Goal: Check status: Check status

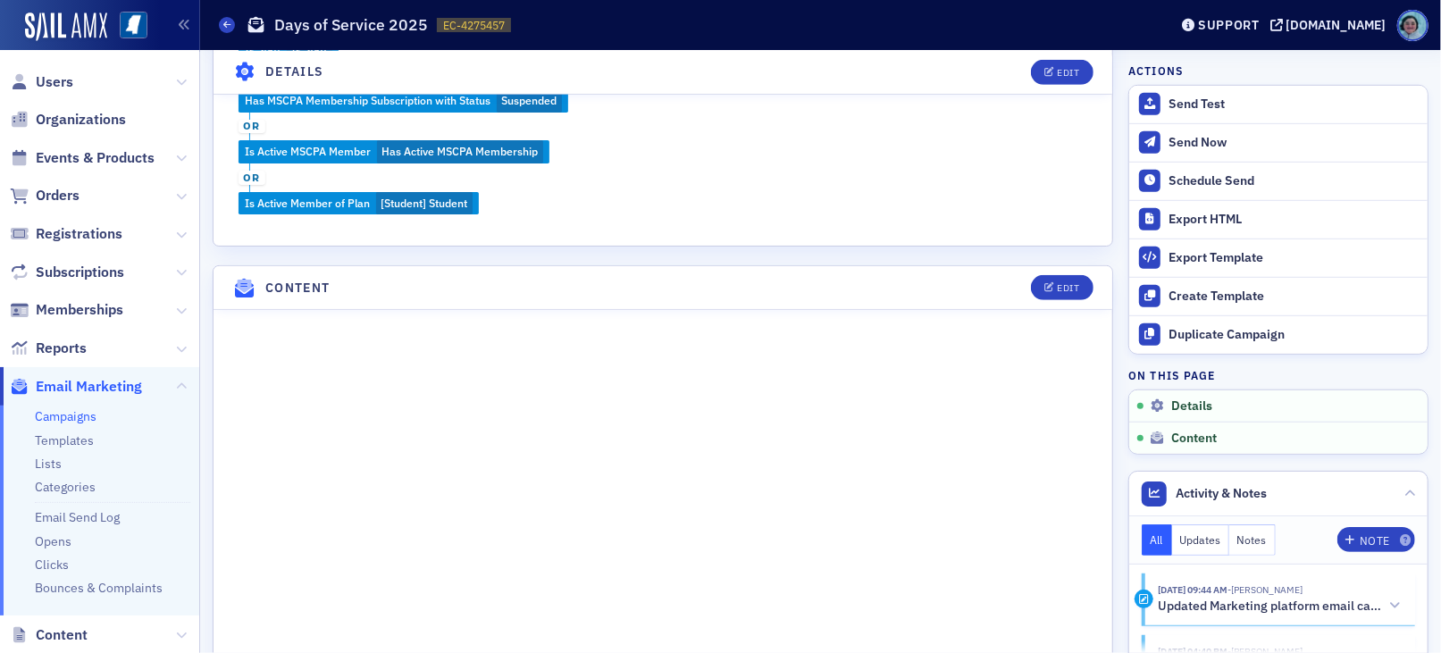
scroll to position [783, 0]
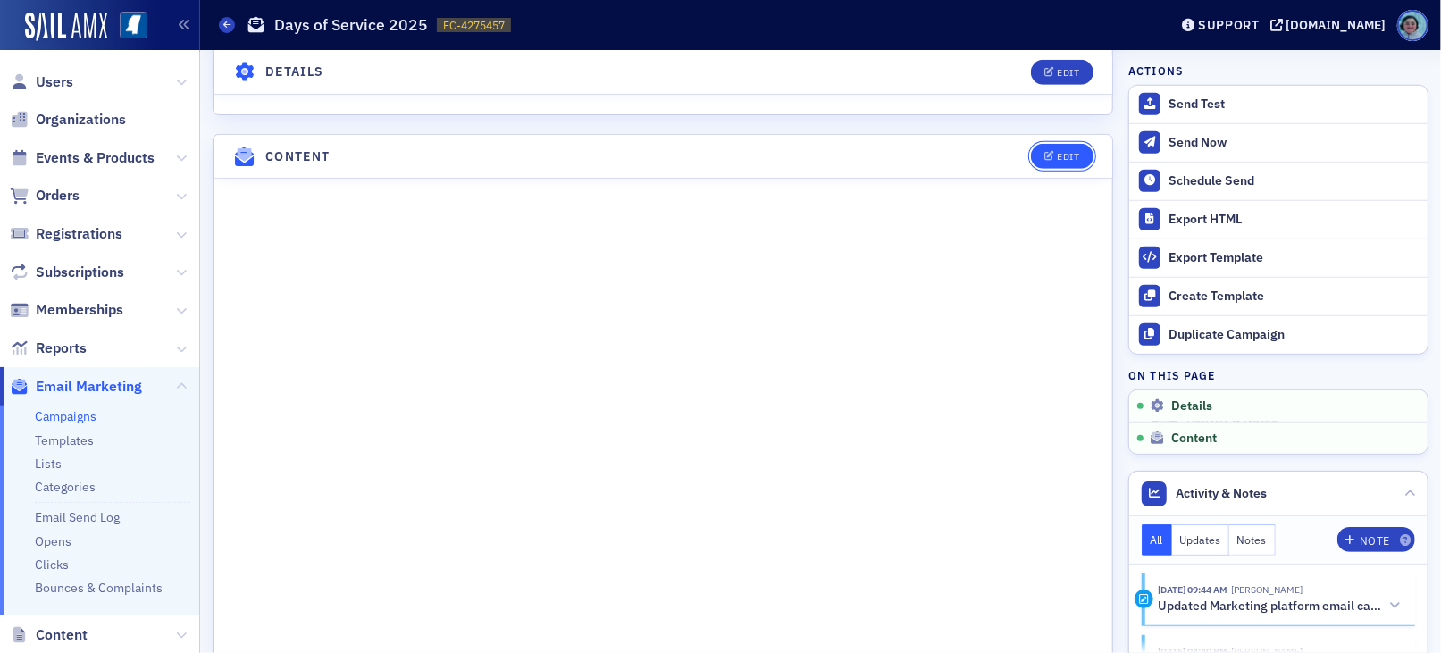
click at [1071, 144] on button "Edit" at bounding box center [1062, 156] width 62 height 25
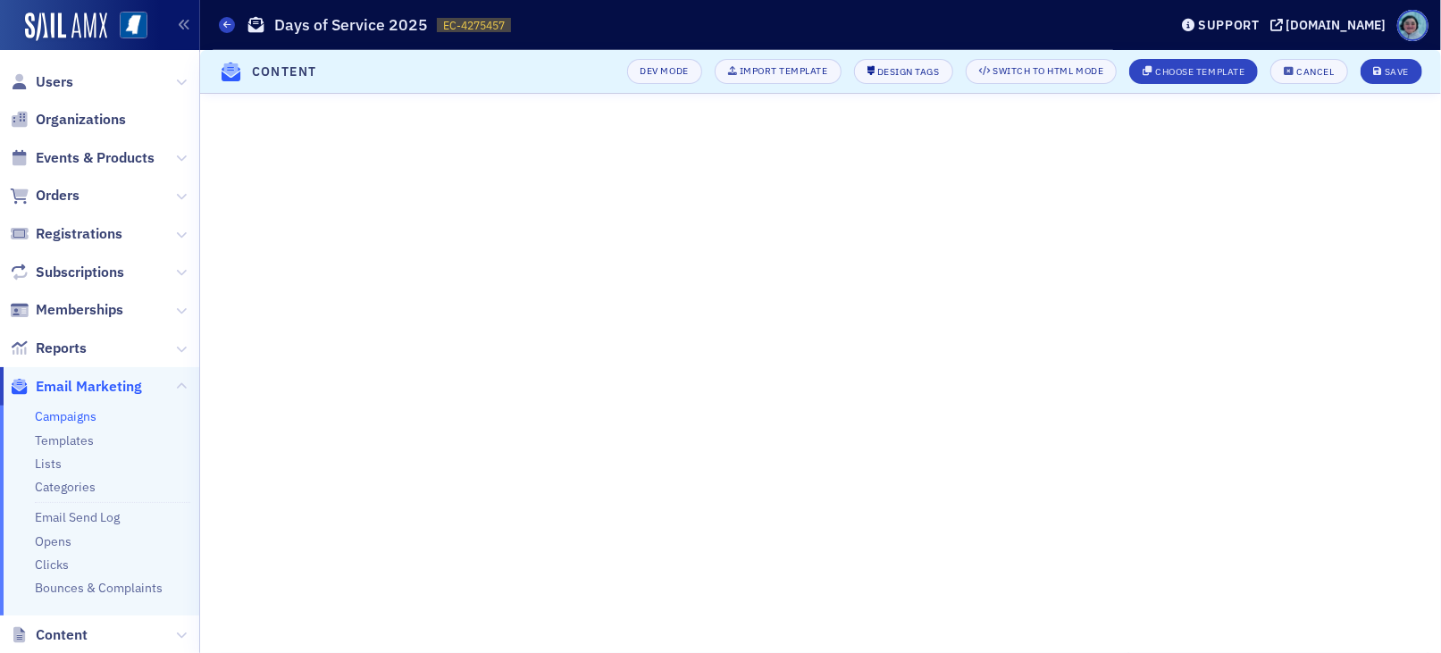
scroll to position [272, 0]
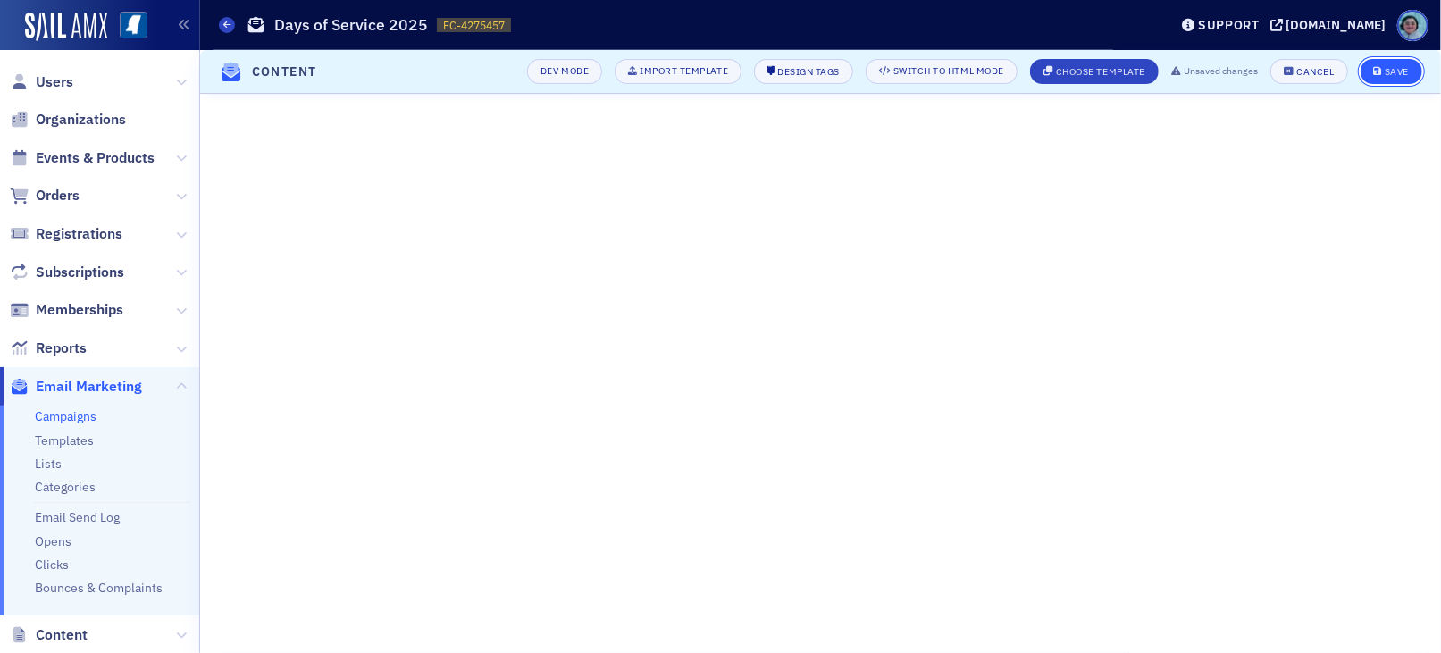
click at [1391, 67] on div "Save" at bounding box center [1397, 72] width 24 height 10
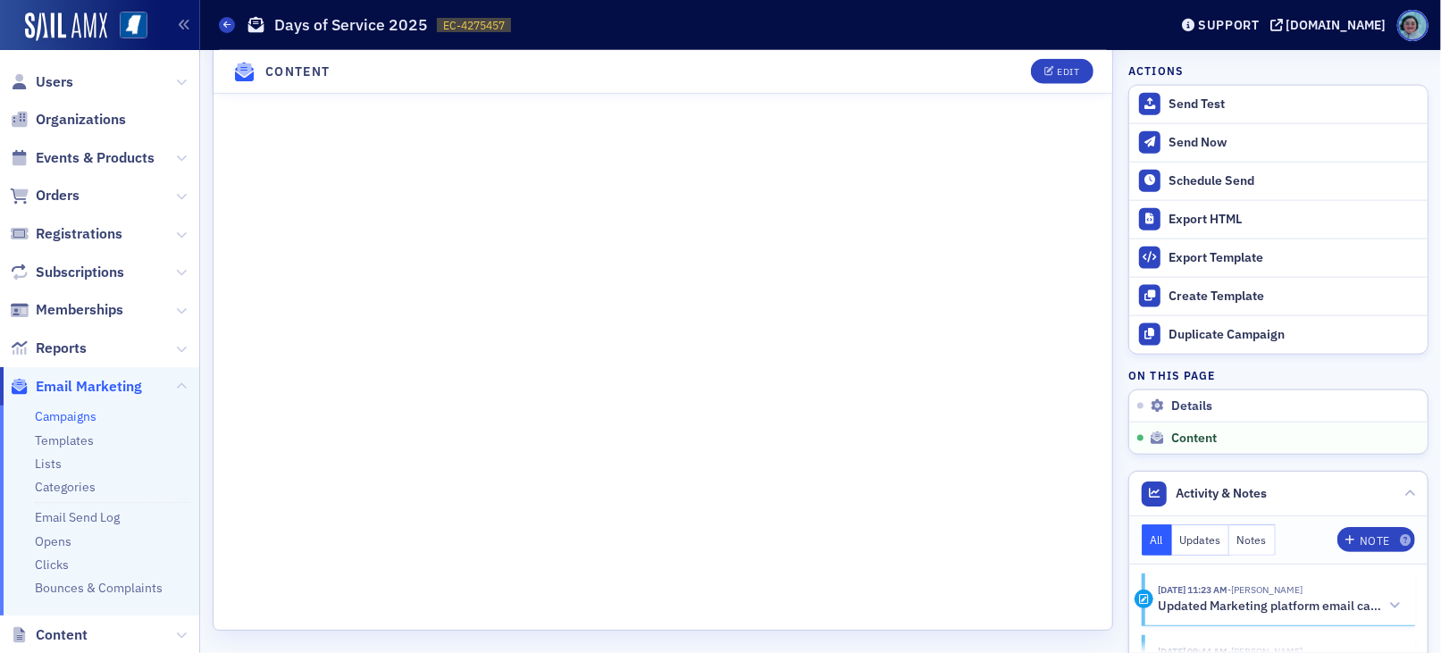
scroll to position [1421, 0]
click at [59, 79] on span "Users" at bounding box center [55, 82] width 38 height 20
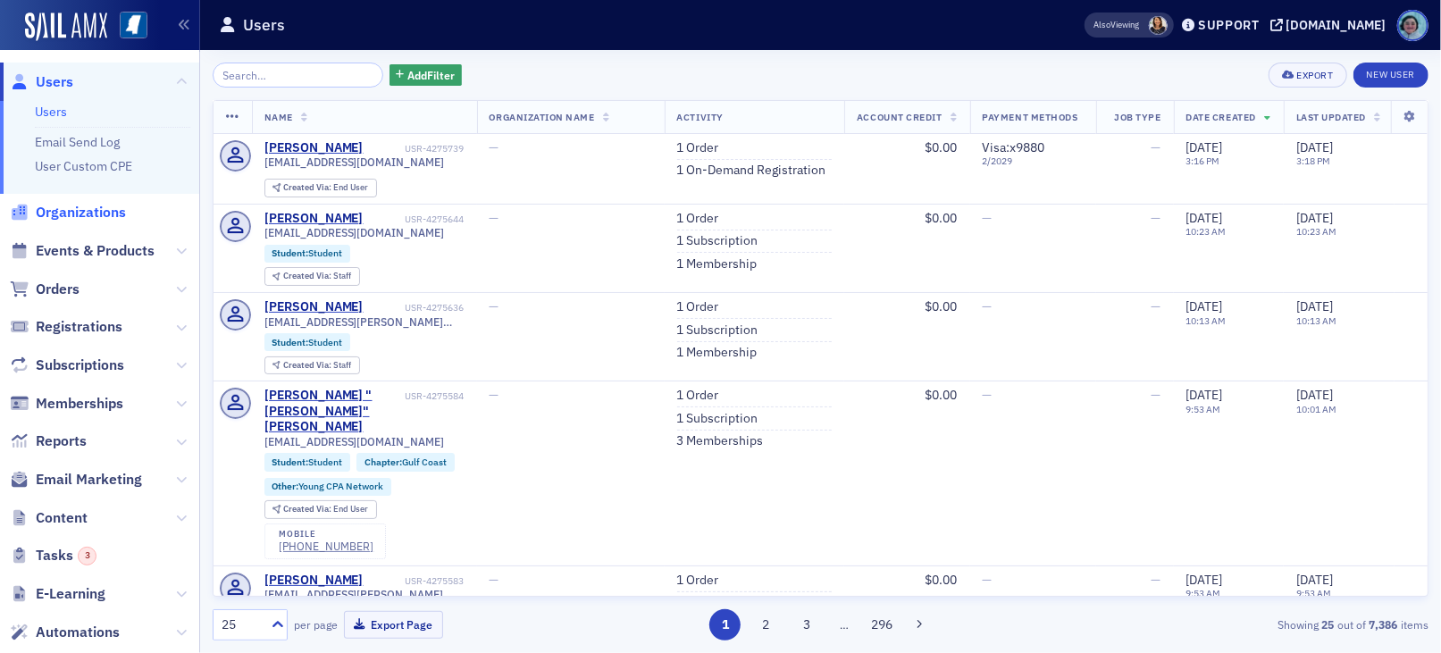
click at [111, 214] on span "Organizations" at bounding box center [81, 213] width 90 height 20
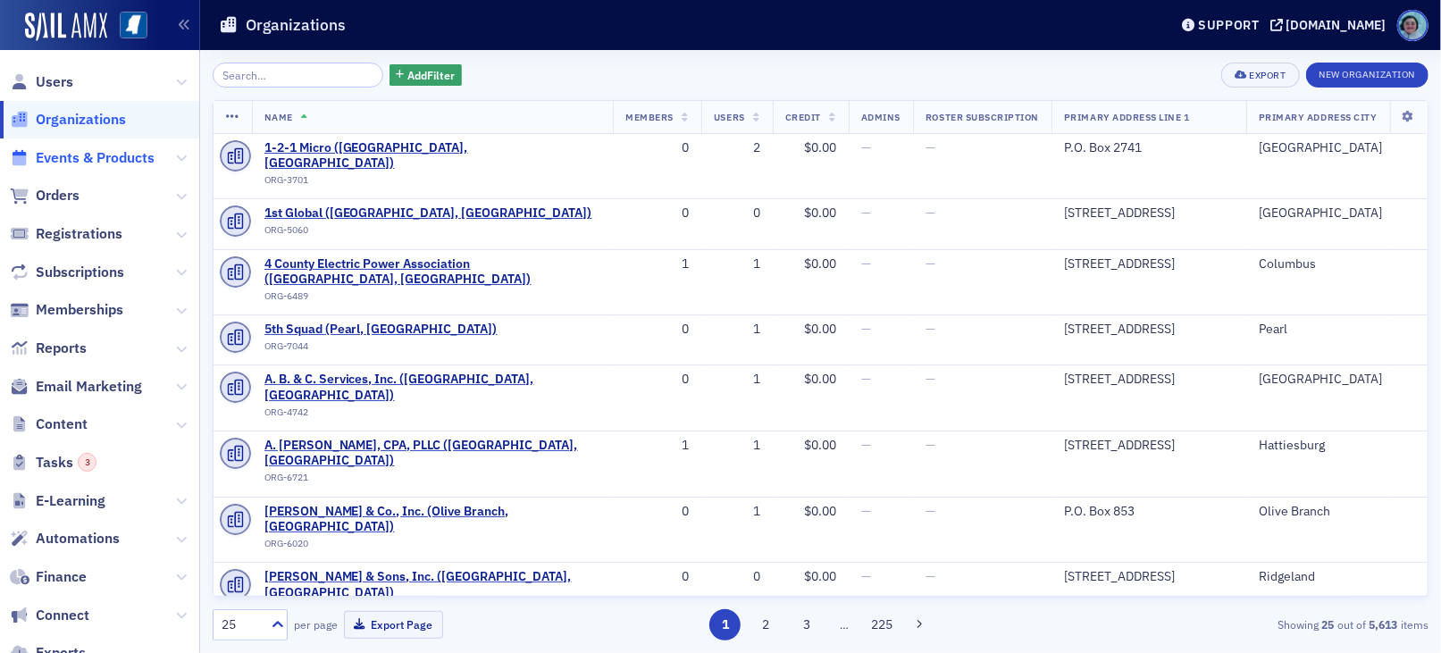
click at [110, 160] on span "Events & Products" at bounding box center [95, 158] width 119 height 20
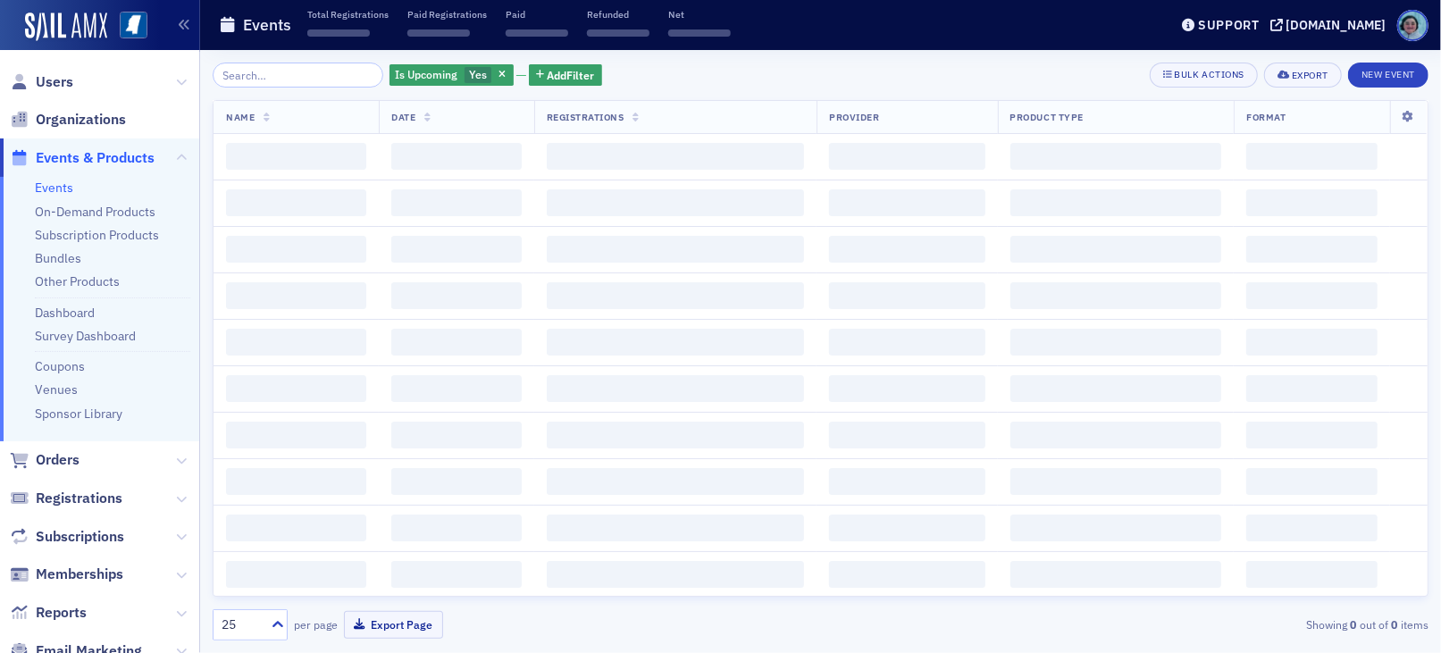
click at [273, 78] on input "search" at bounding box center [298, 75] width 171 height 25
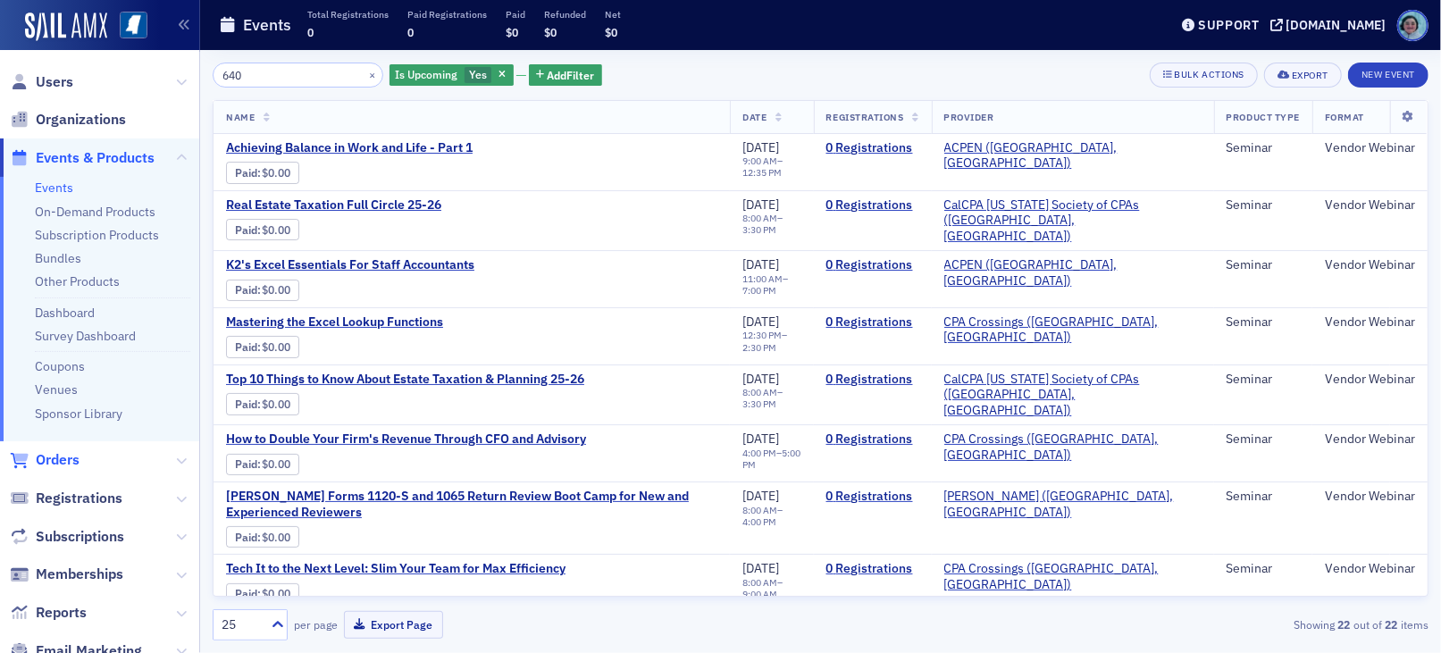
type input "640"
click at [65, 465] on span "Orders" at bounding box center [58, 460] width 44 height 20
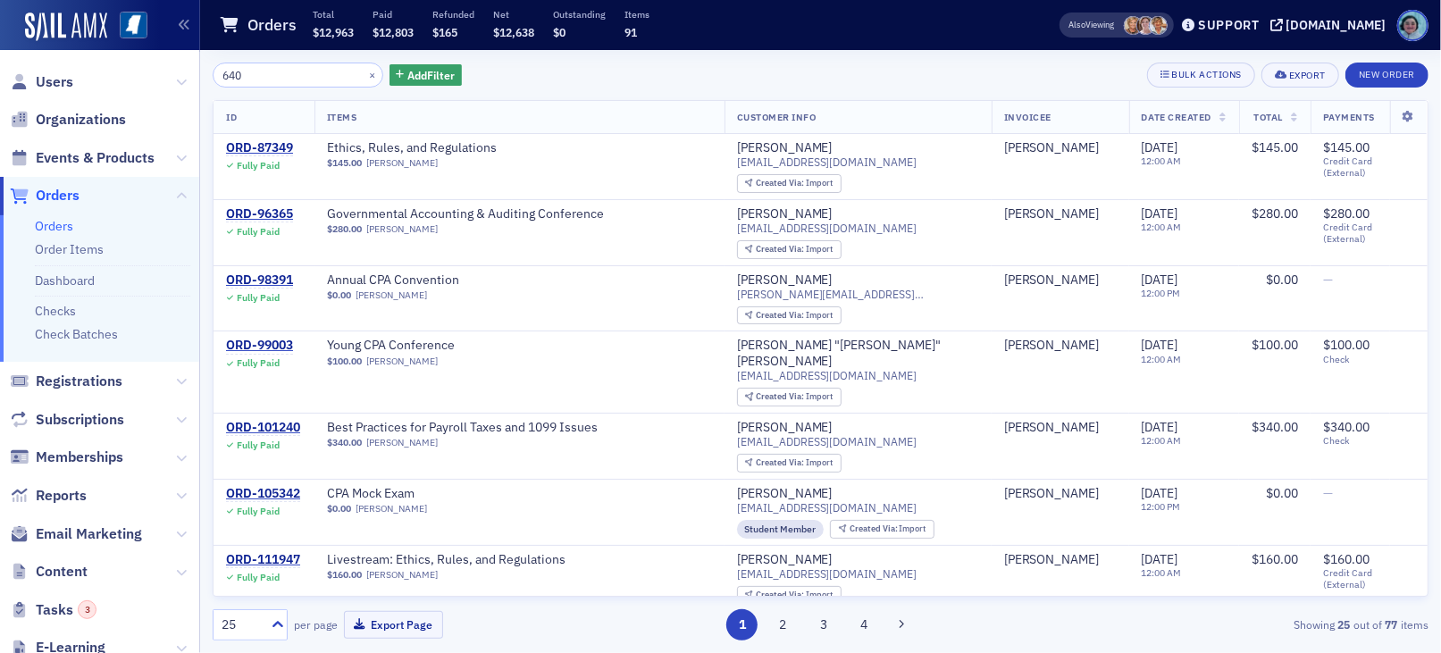
click at [1208, 108] on th "Date Created" at bounding box center [1184, 117] width 110 height 33
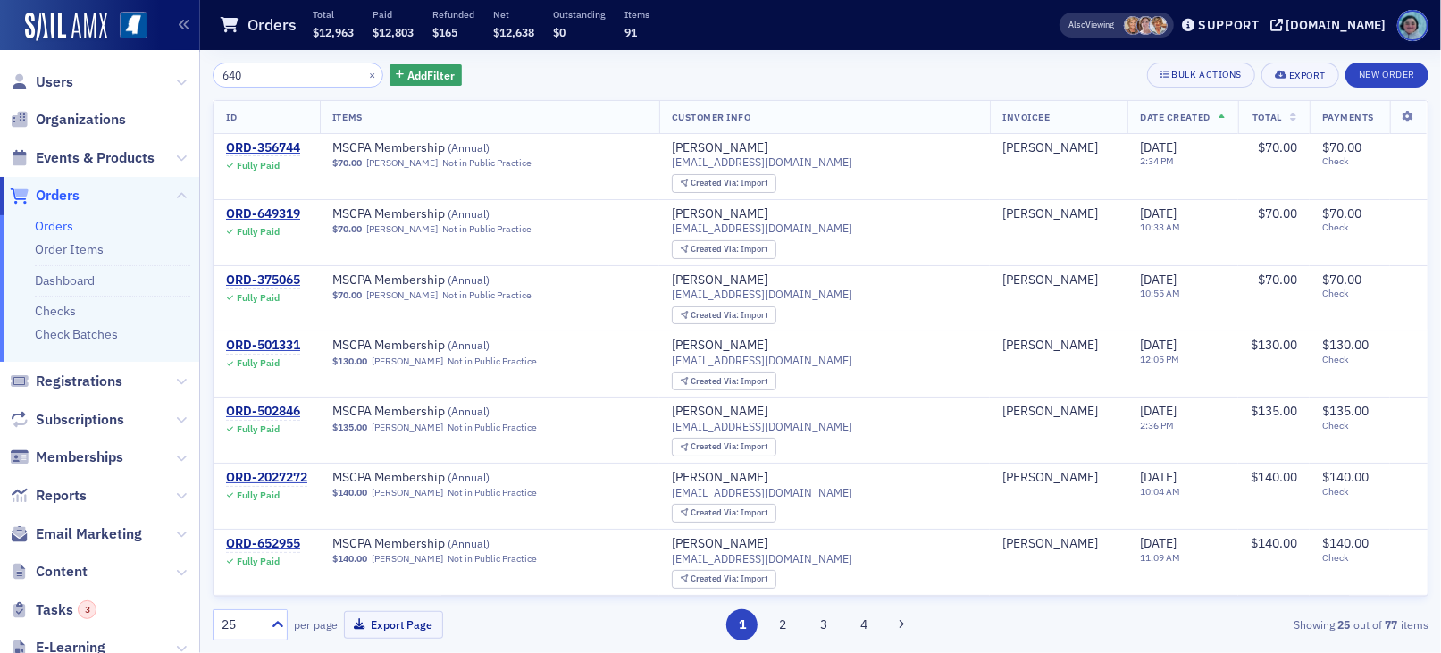
click at [1202, 118] on th "Date Created" at bounding box center [1182, 117] width 110 height 33
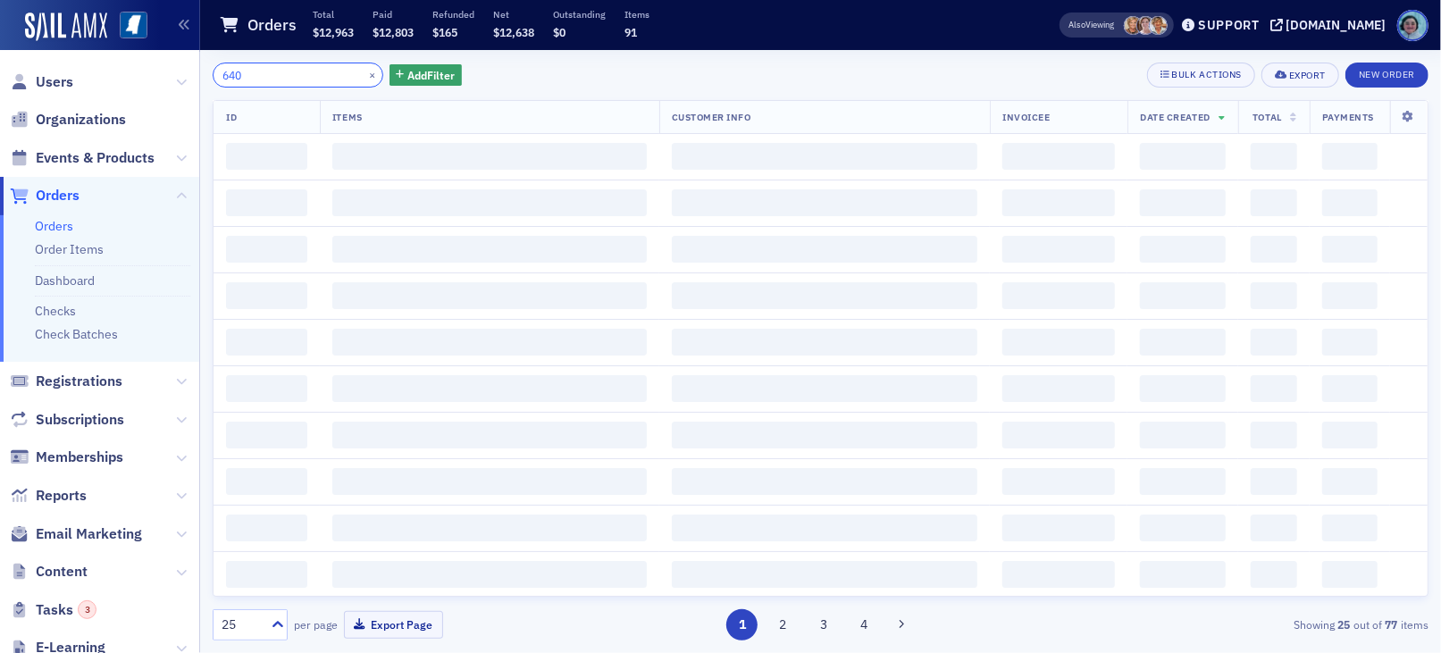
drag, startPoint x: 276, startPoint y: 75, endPoint x: 147, endPoint y: 77, distance: 129.5
click at [147, 77] on div "Users Organizations Events & Products Orders Orders Order Items Dashboard Check…" at bounding box center [720, 326] width 1441 height 653
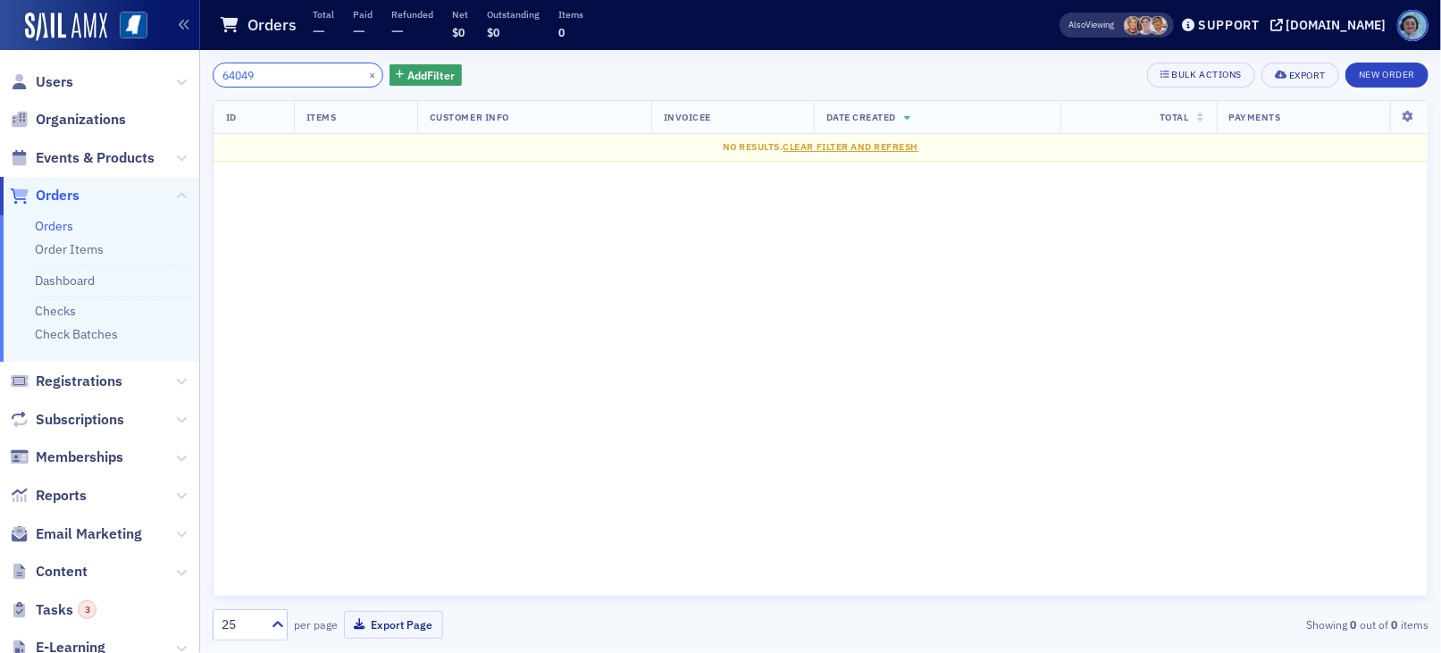
type input "64049"
click at [490, 275] on div "ID Items Customer Info Invoicee Date Created Total Payments No results. Clear F…" at bounding box center [821, 348] width 1216 height 497
click at [67, 196] on span "Orders" at bounding box center [58, 196] width 44 height 20
click at [272, 71] on input "640490" at bounding box center [298, 75] width 171 height 25
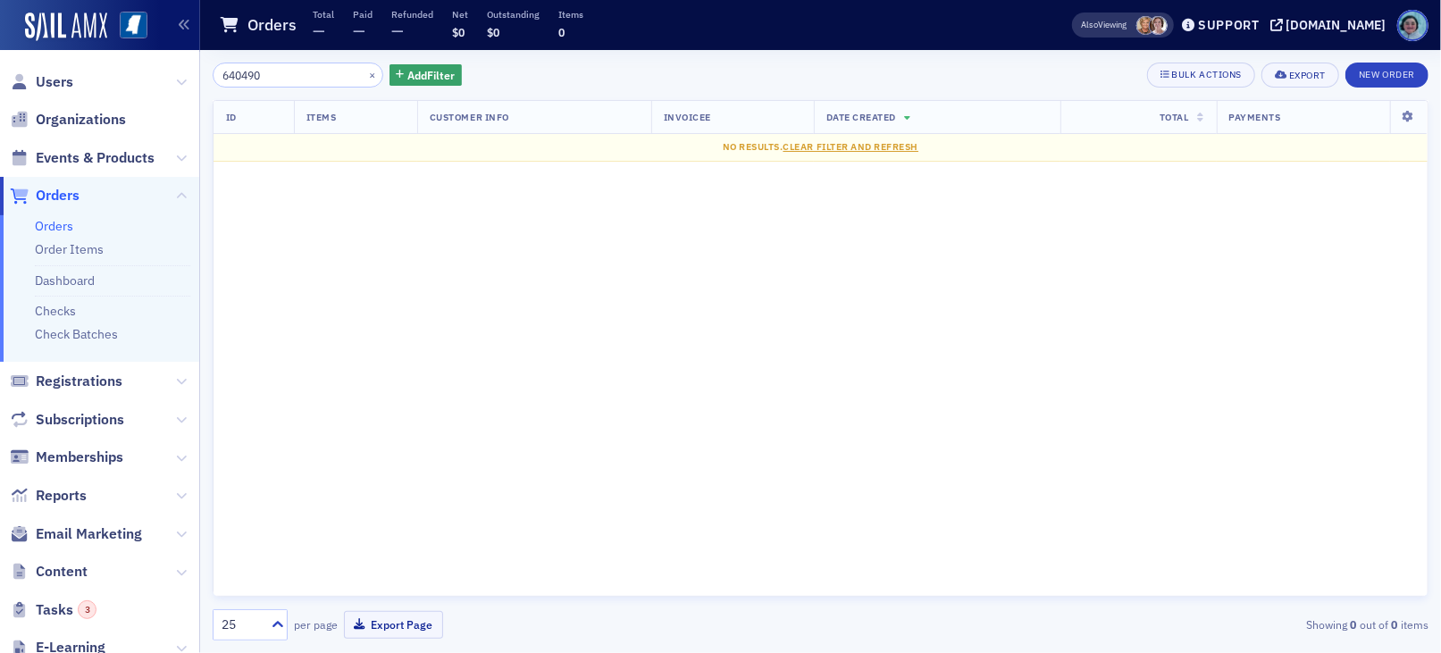
click at [272, 71] on input "640490" at bounding box center [298, 75] width 171 height 25
type input "640490"
click at [60, 197] on span "Orders" at bounding box center [58, 196] width 44 height 20
click at [53, 226] on link "Orders" at bounding box center [54, 226] width 38 height 16
click at [364, 73] on button "×" at bounding box center [372, 74] width 16 height 16
